Goal: Information Seeking & Learning: Learn about a topic

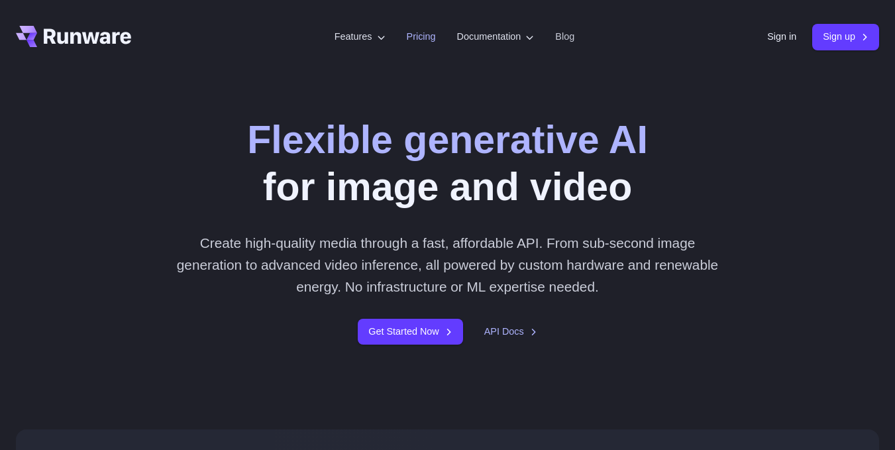
drag, startPoint x: 0, startPoint y: 0, endPoint x: 434, endPoint y: 36, distance: 435.4
click at [435, 36] on li "Pricing" at bounding box center [421, 37] width 50 height 36
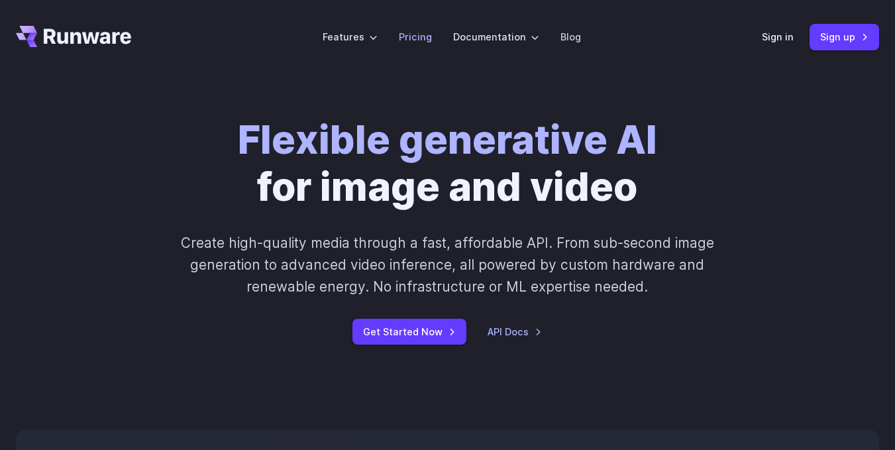
click at [427, 36] on link "Pricing" at bounding box center [415, 36] width 33 height 15
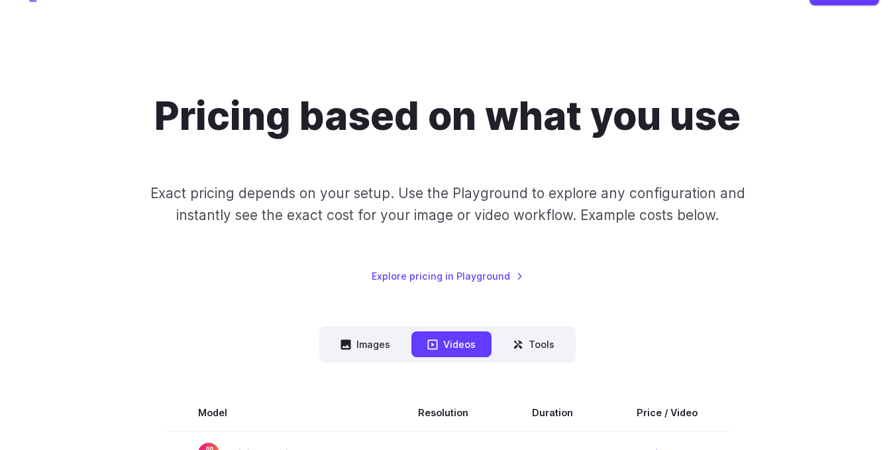
scroll to position [265, 0]
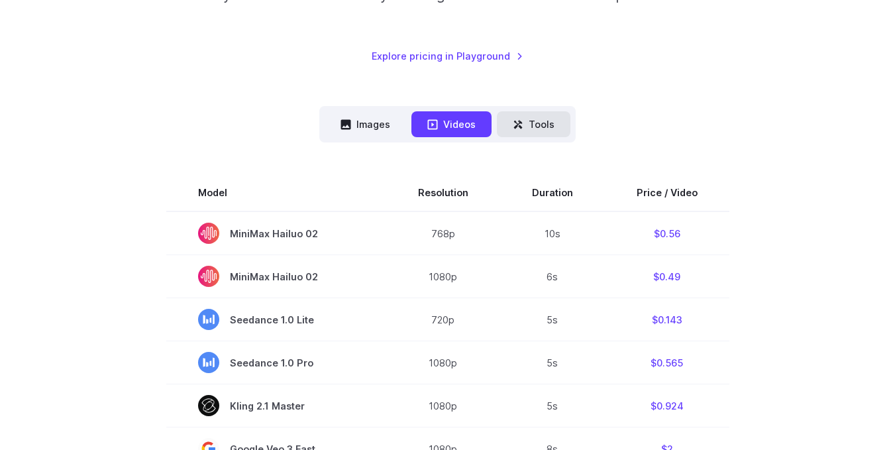
click at [535, 118] on button "Tools" at bounding box center [534, 124] width 74 height 26
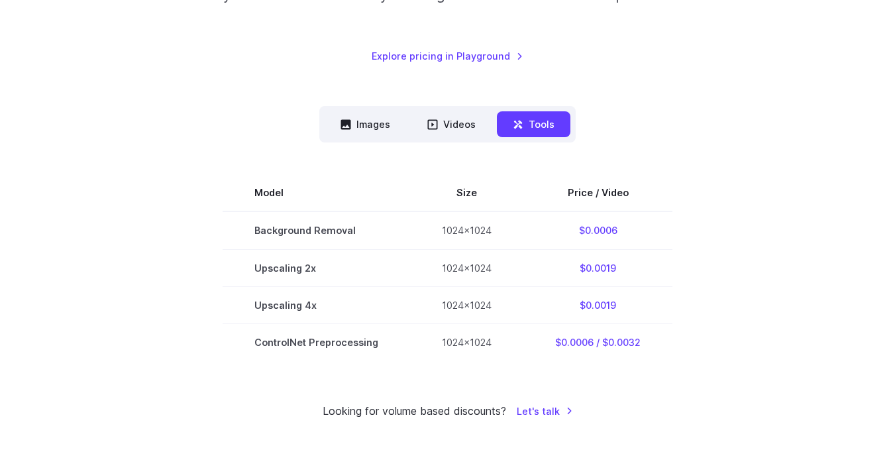
click at [379, 146] on div "Model Size Steps Price / Video FLUX.1 [schnell] 1024x1024 4 $0.0013 FLUX.1 [dev…" at bounding box center [447, 250] width 863 height 217
click at [388, 136] on button "Images" at bounding box center [365, 124] width 81 height 26
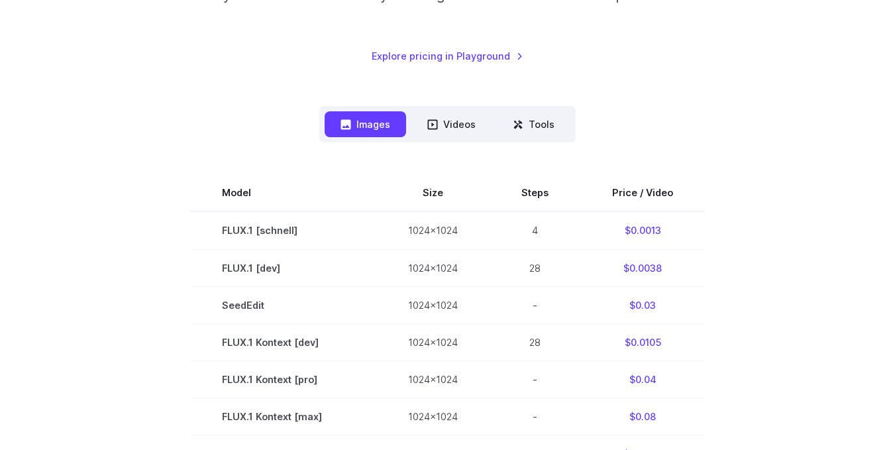
scroll to position [0, 0]
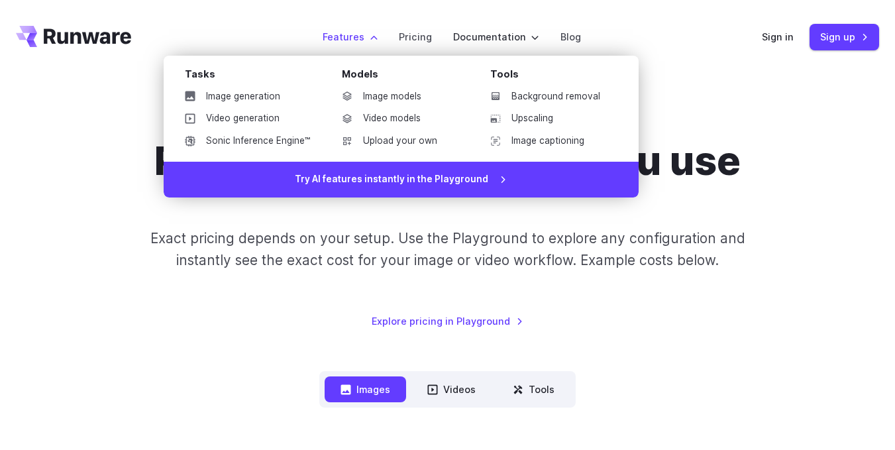
click at [346, 38] on label "Features" at bounding box center [350, 36] width 55 height 15
